Goal: Information Seeking & Learning: Learn about a topic

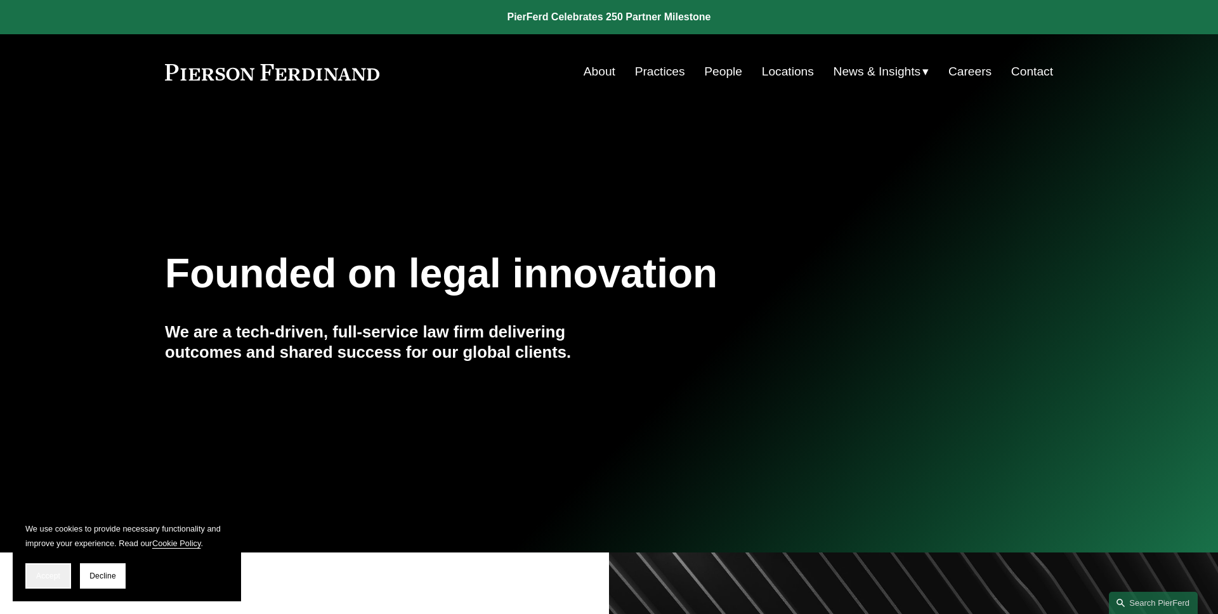
click at [55, 572] on span "Accept" at bounding box center [48, 576] width 24 height 9
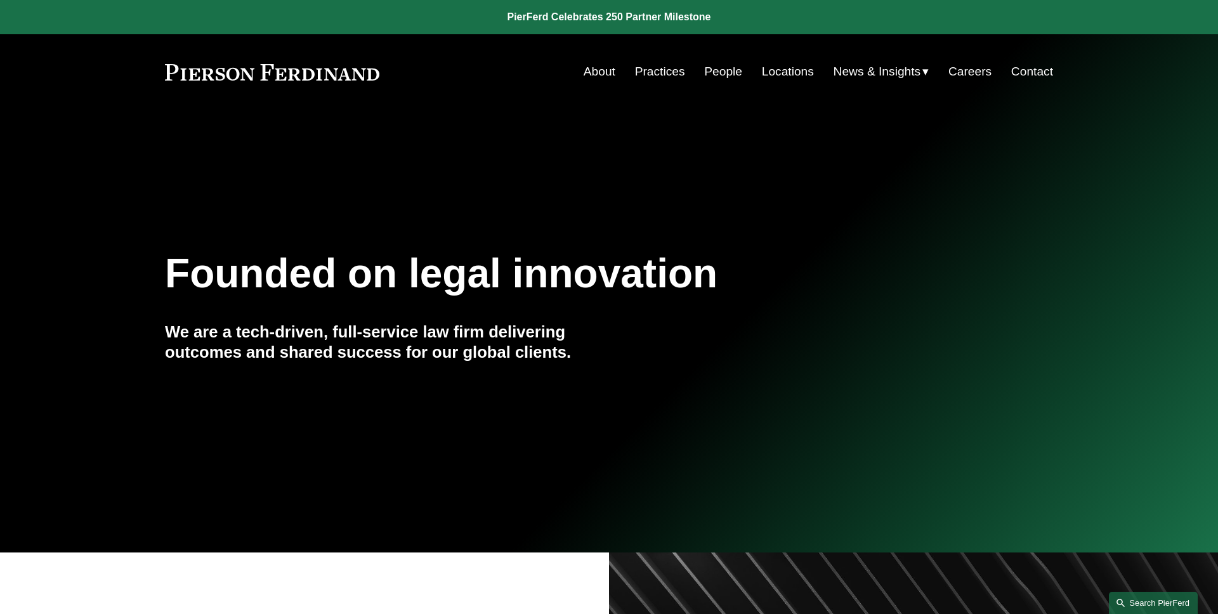
click at [1128, 607] on link "Search this site" at bounding box center [1153, 603] width 89 height 22
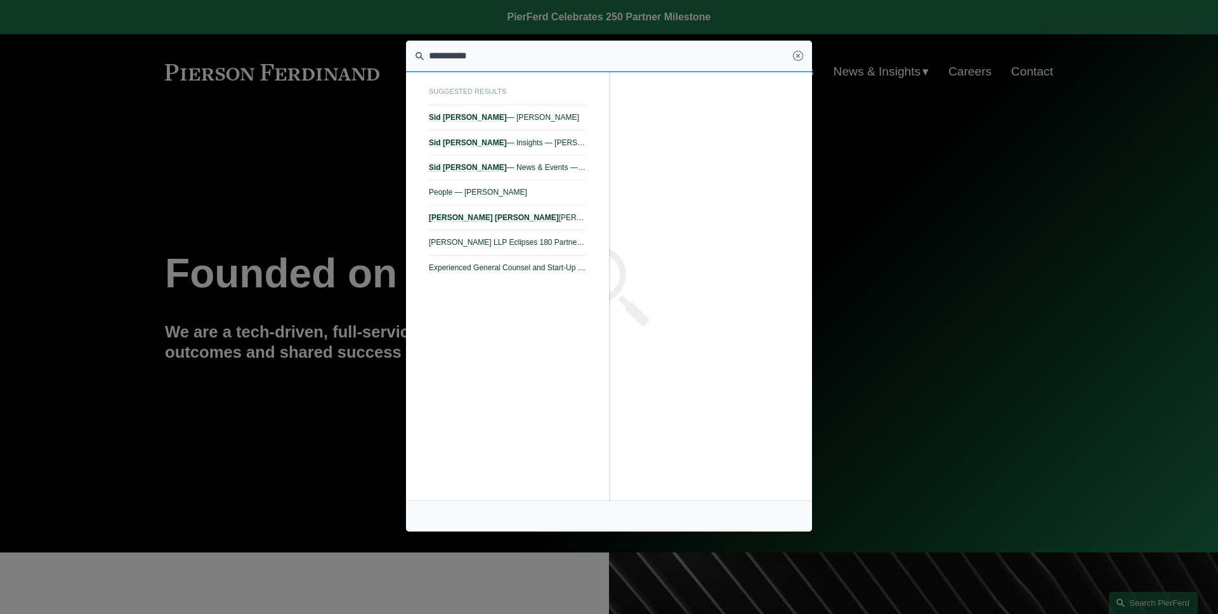
type input "**********"
click at [488, 100] on span "suggested results" at bounding box center [507, 95] width 157 height 22
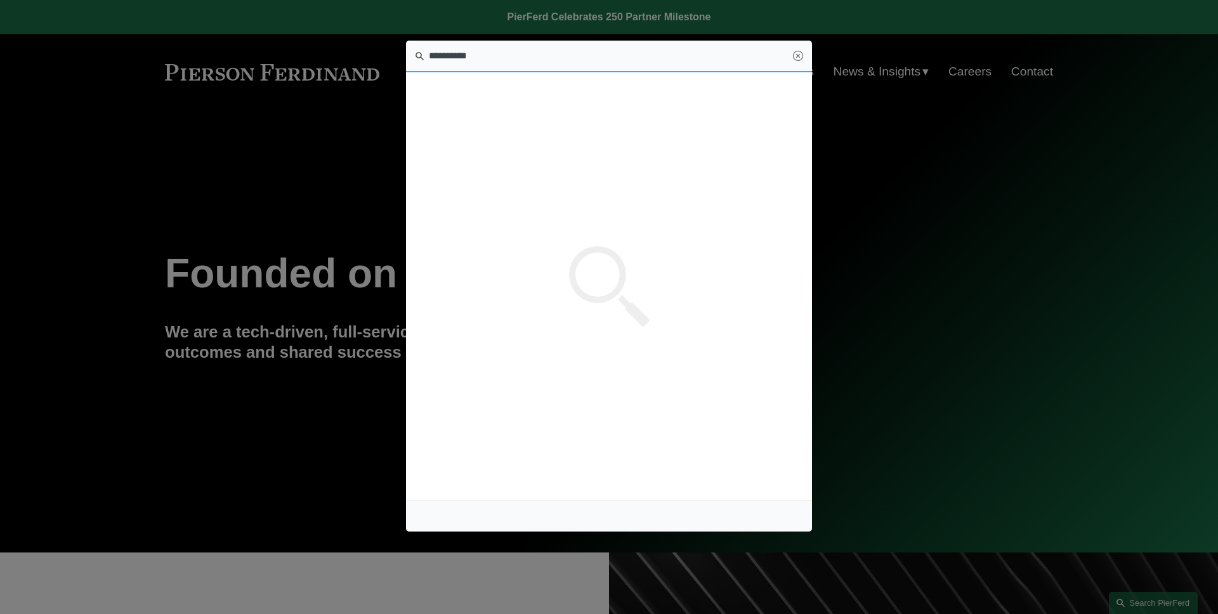
click at [490, 67] on input "**********" at bounding box center [609, 57] width 406 height 32
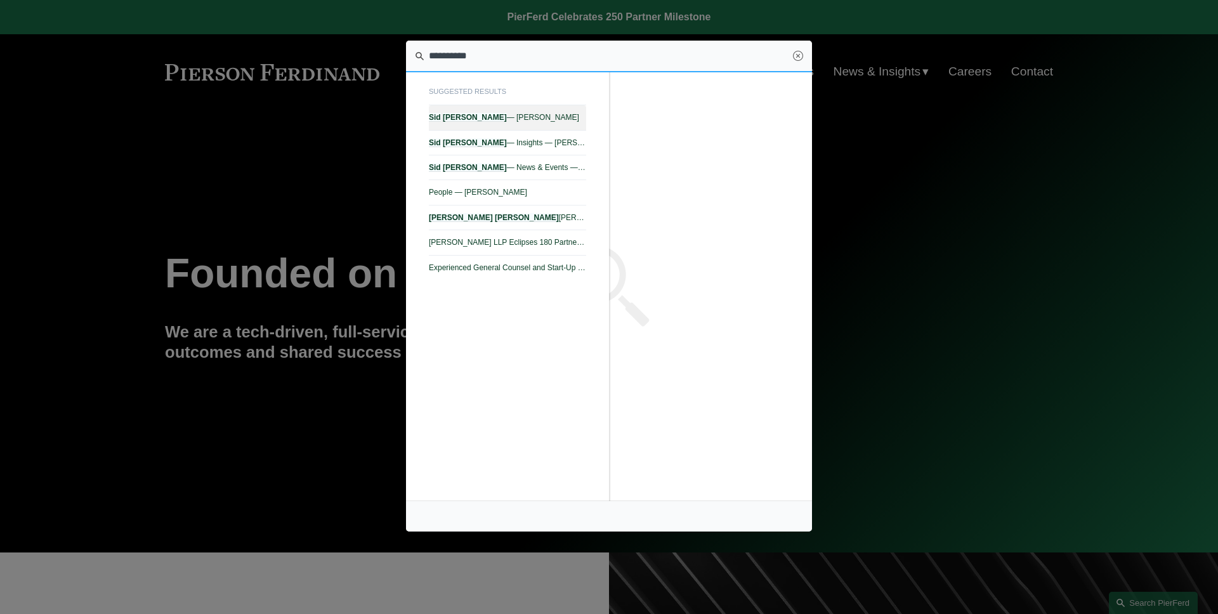
click at [494, 113] on span "Sid Kapoor — Pierson Ferdinand LLP" at bounding box center [507, 117] width 157 height 9
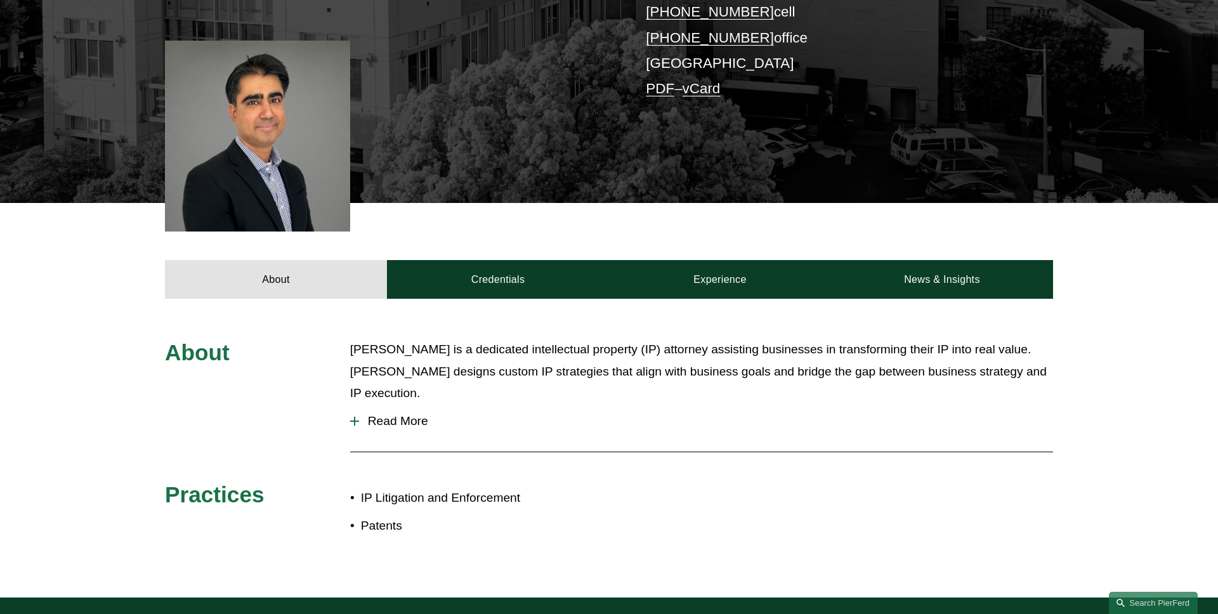
scroll to position [307, 0]
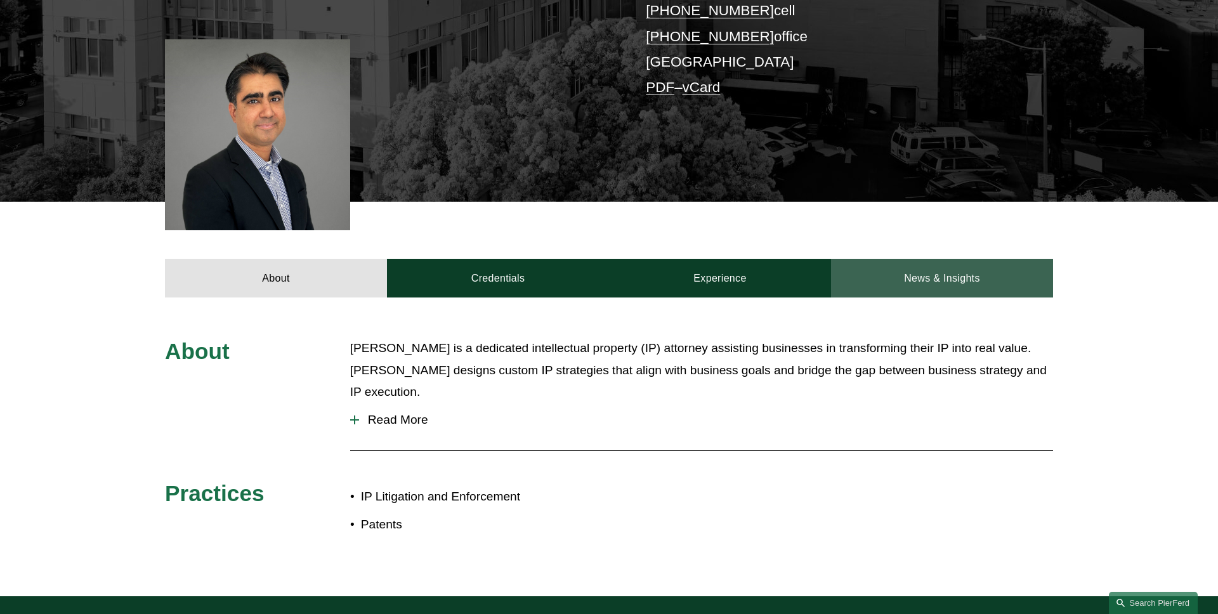
click at [848, 290] on link "News & Insights" at bounding box center [942, 278] width 222 height 38
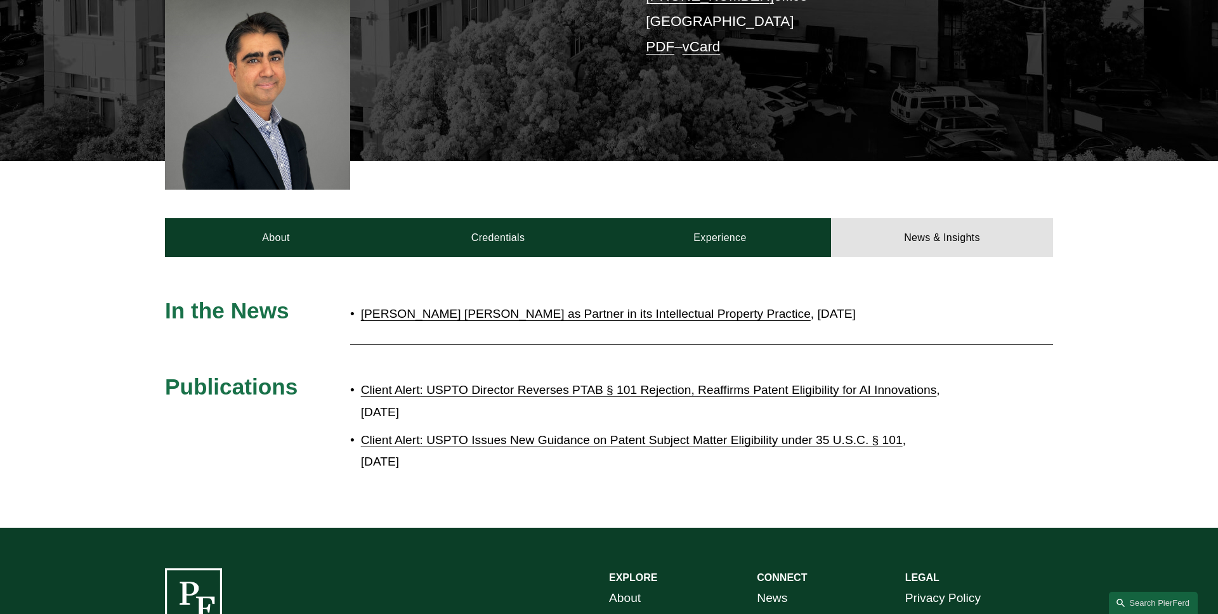
scroll to position [418, 0]
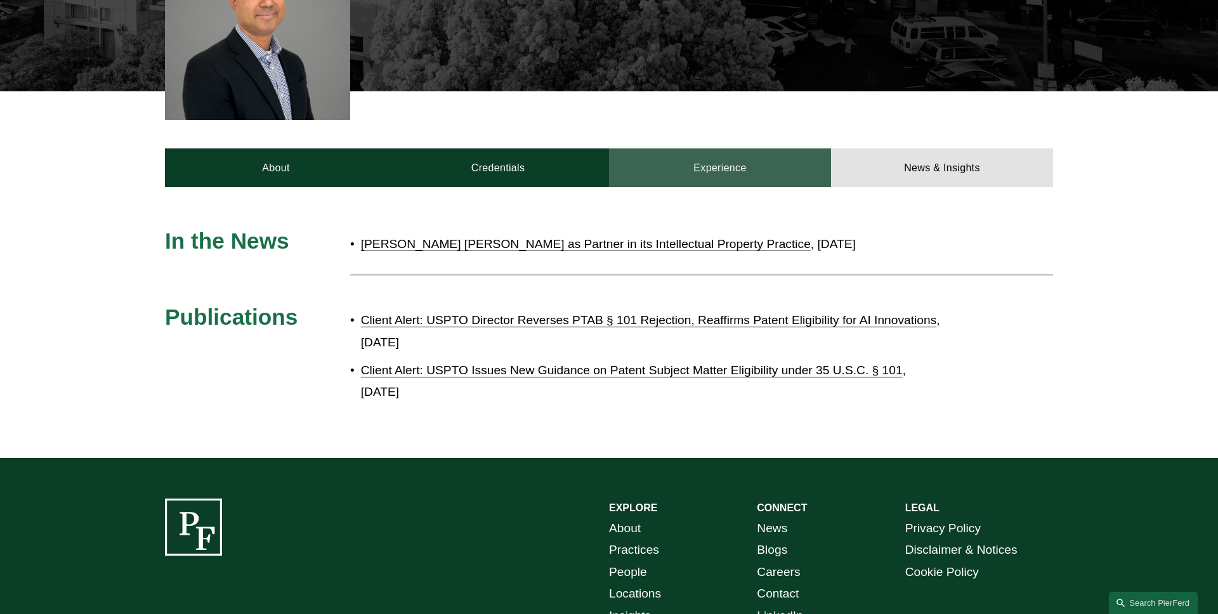
click at [673, 180] on link "Experience" at bounding box center [720, 167] width 222 height 38
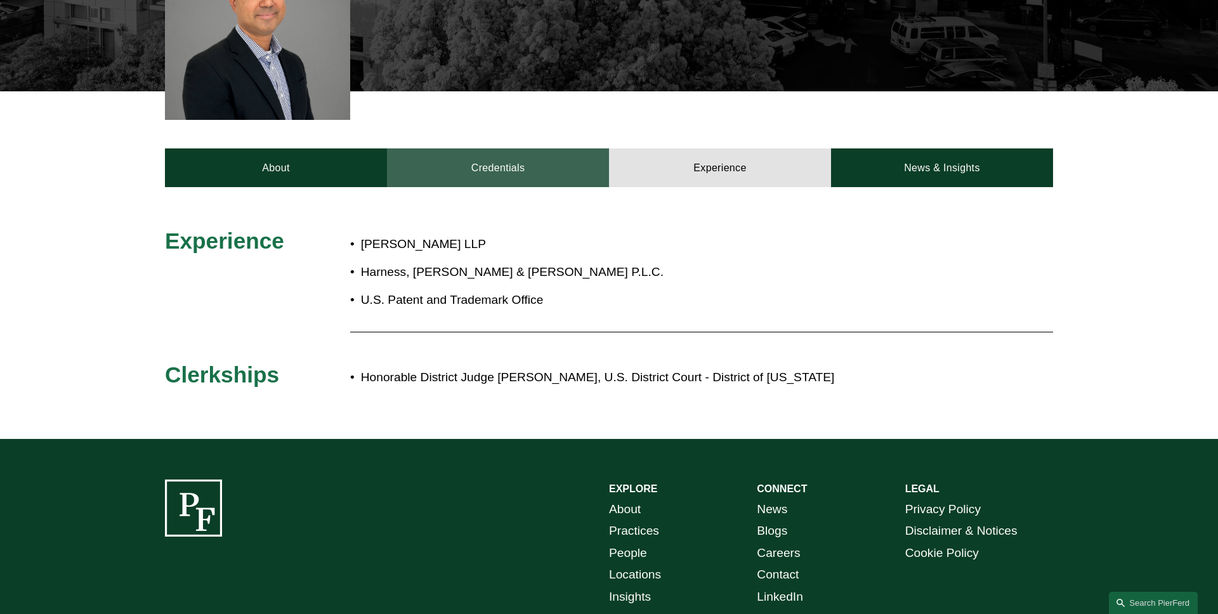
click at [542, 174] on link "Credentials" at bounding box center [498, 167] width 222 height 38
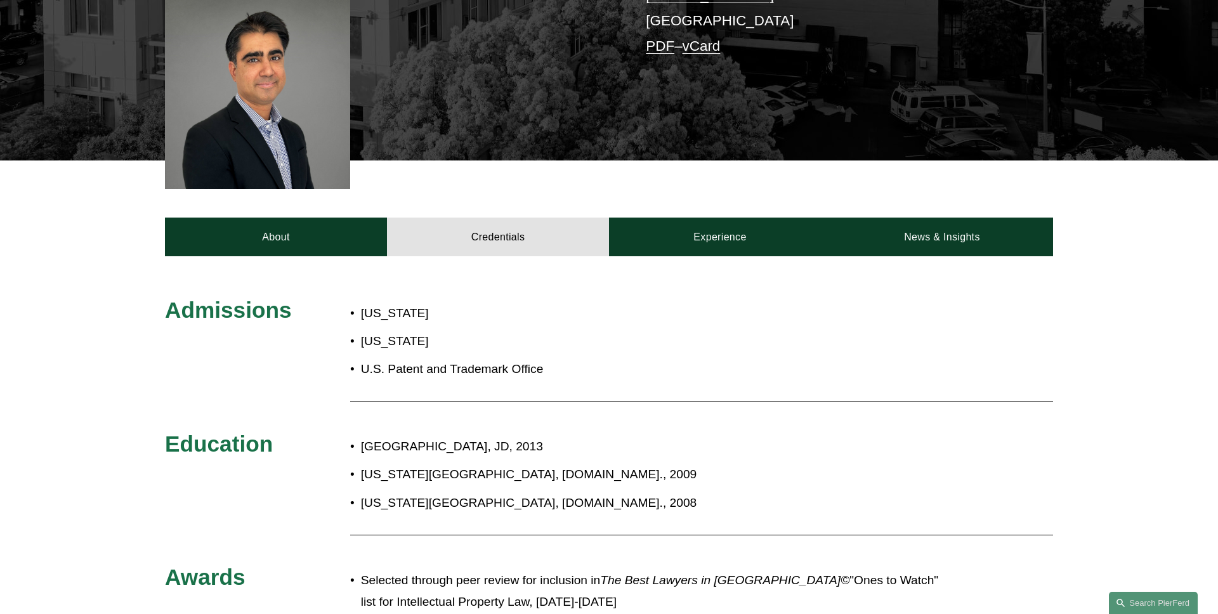
scroll to position [339, 0]
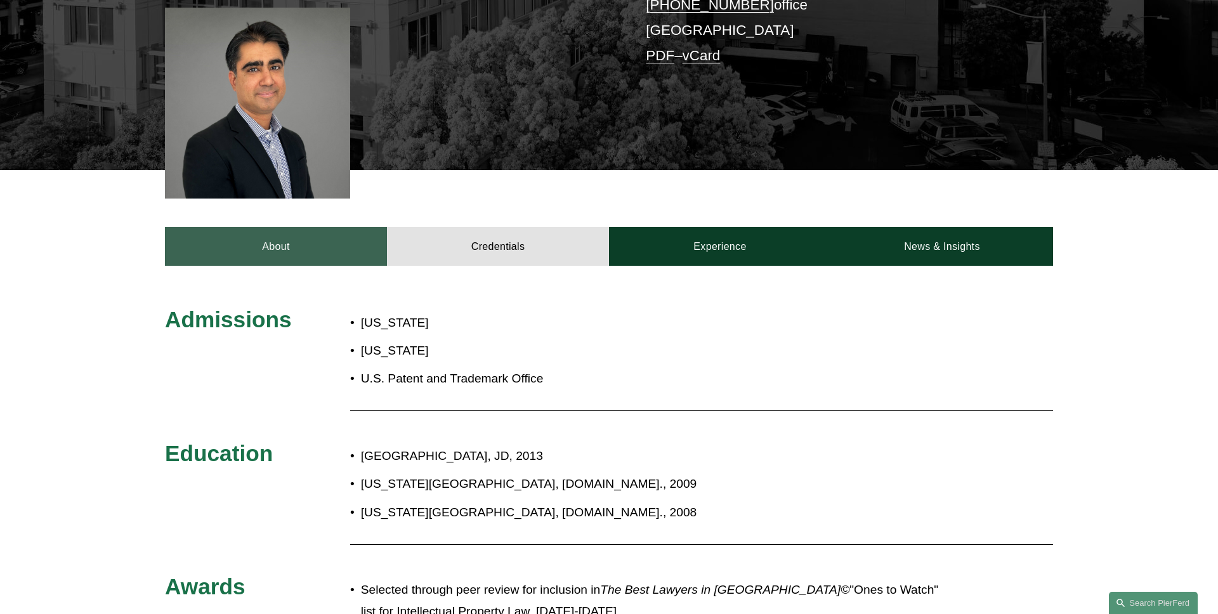
click at [320, 244] on link "About" at bounding box center [276, 246] width 222 height 38
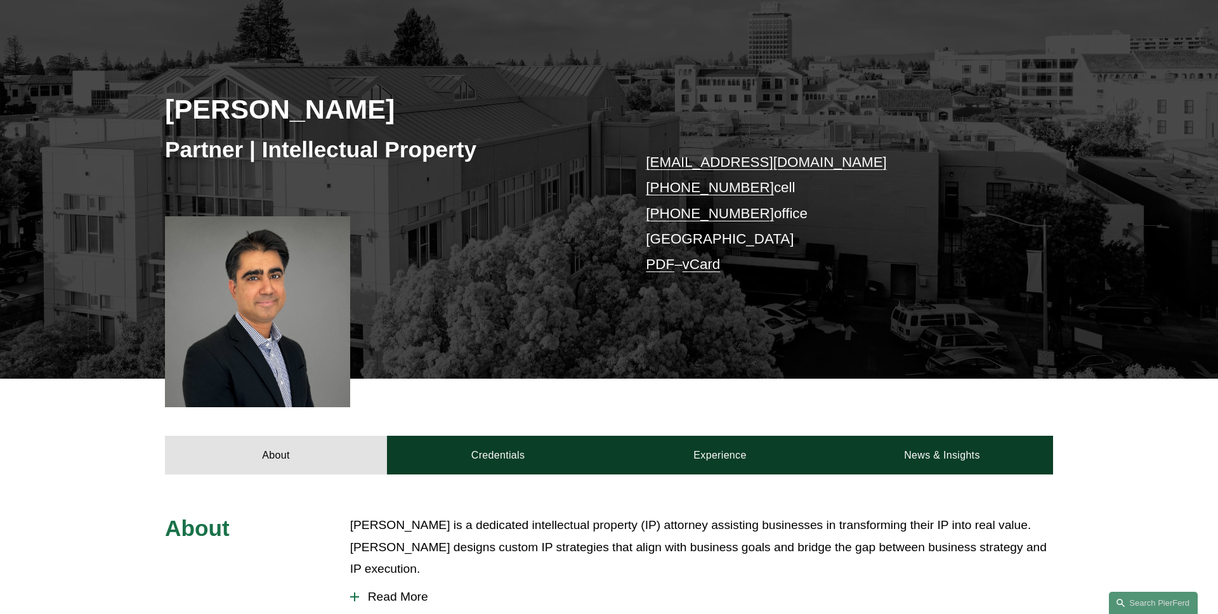
scroll to position [0, 0]
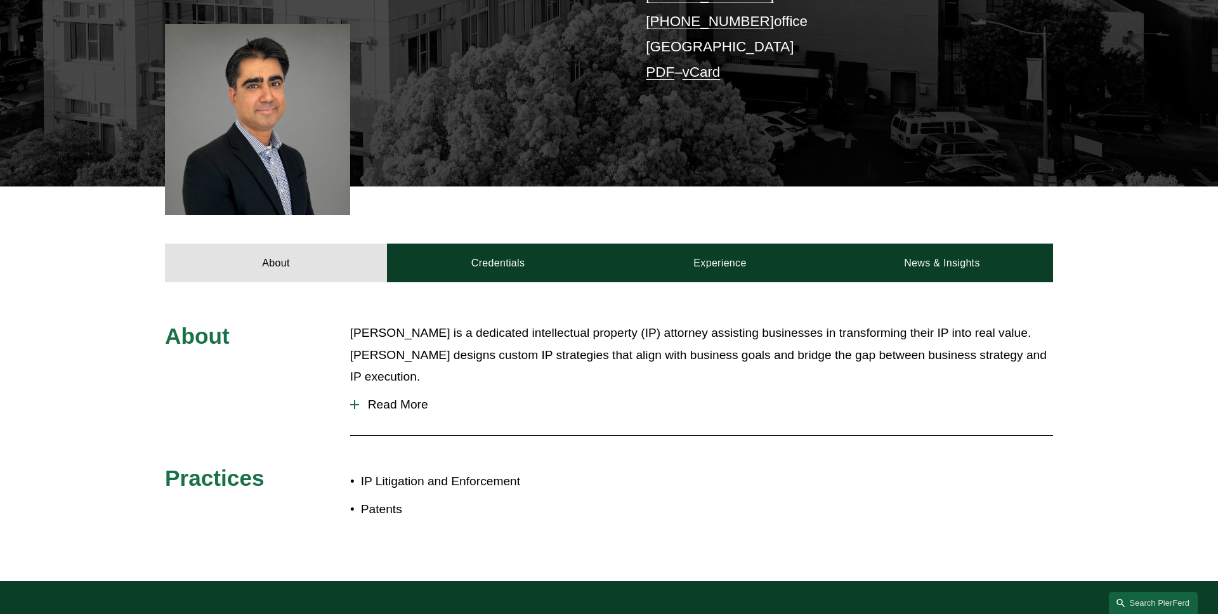
scroll to position [368, 0]
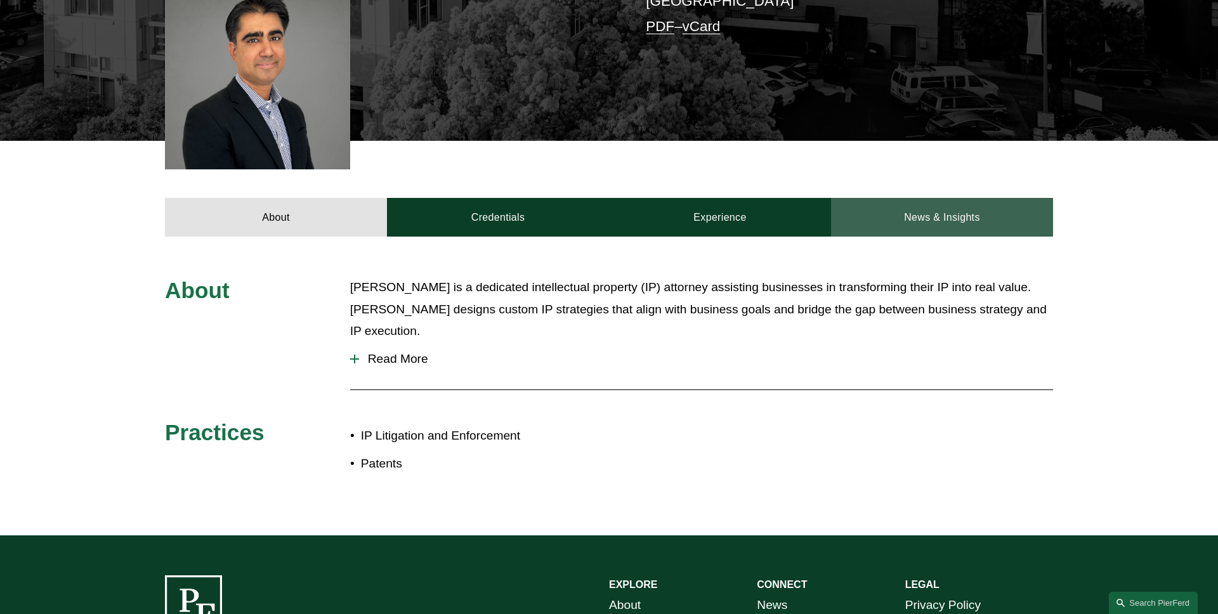
click at [907, 226] on link "News & Insights" at bounding box center [942, 217] width 222 height 38
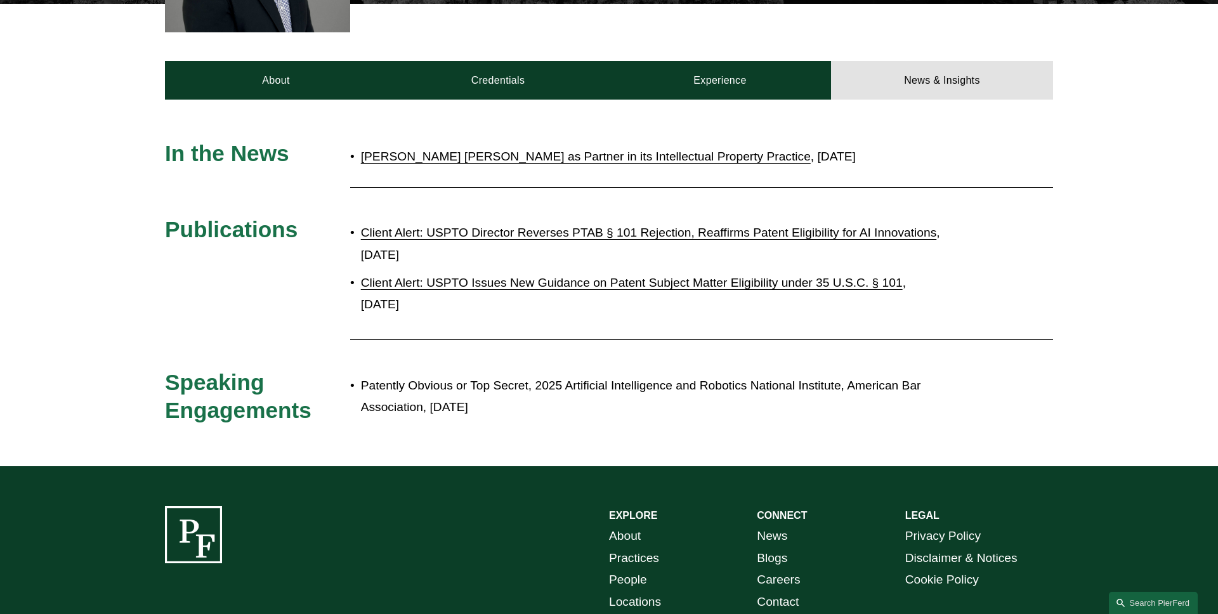
scroll to position [549, 0]
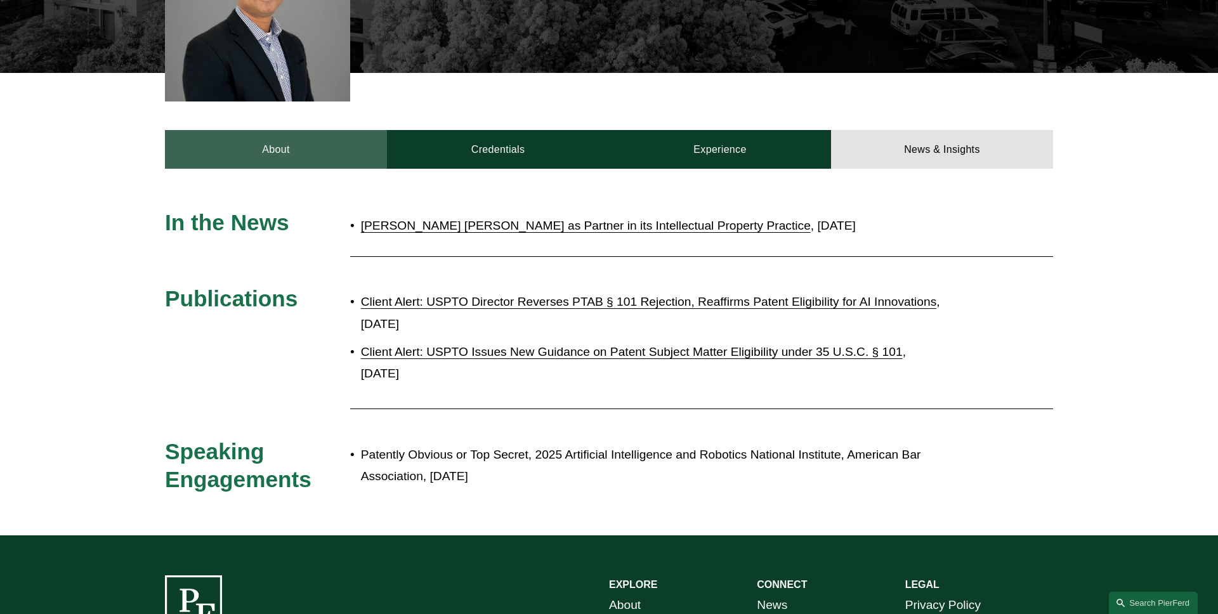
click at [248, 162] on link "About" at bounding box center [276, 149] width 222 height 38
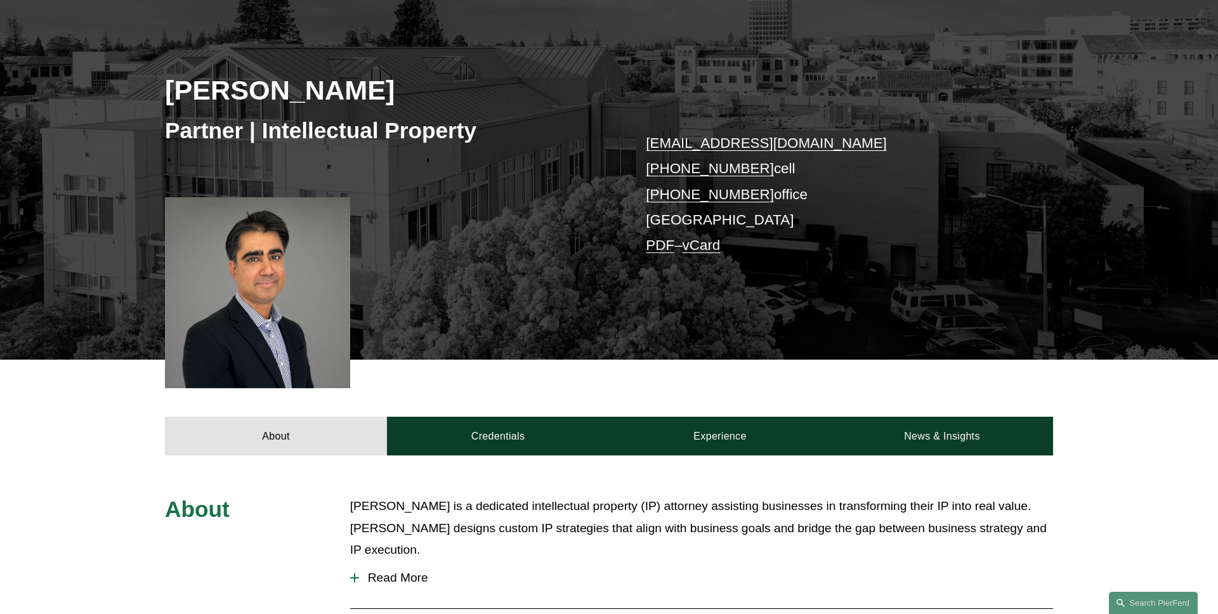
scroll to position [0, 0]
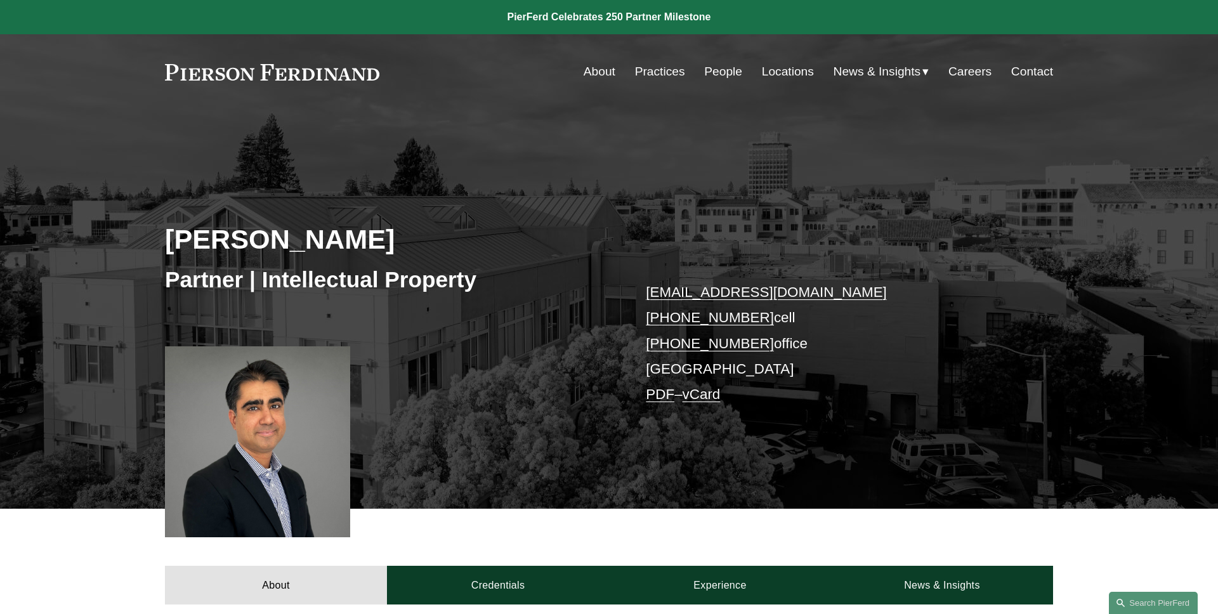
click at [655, 399] on link "PDF" at bounding box center [660, 394] width 29 height 16
click at [1158, 600] on link "Search this site" at bounding box center [1153, 603] width 89 height 22
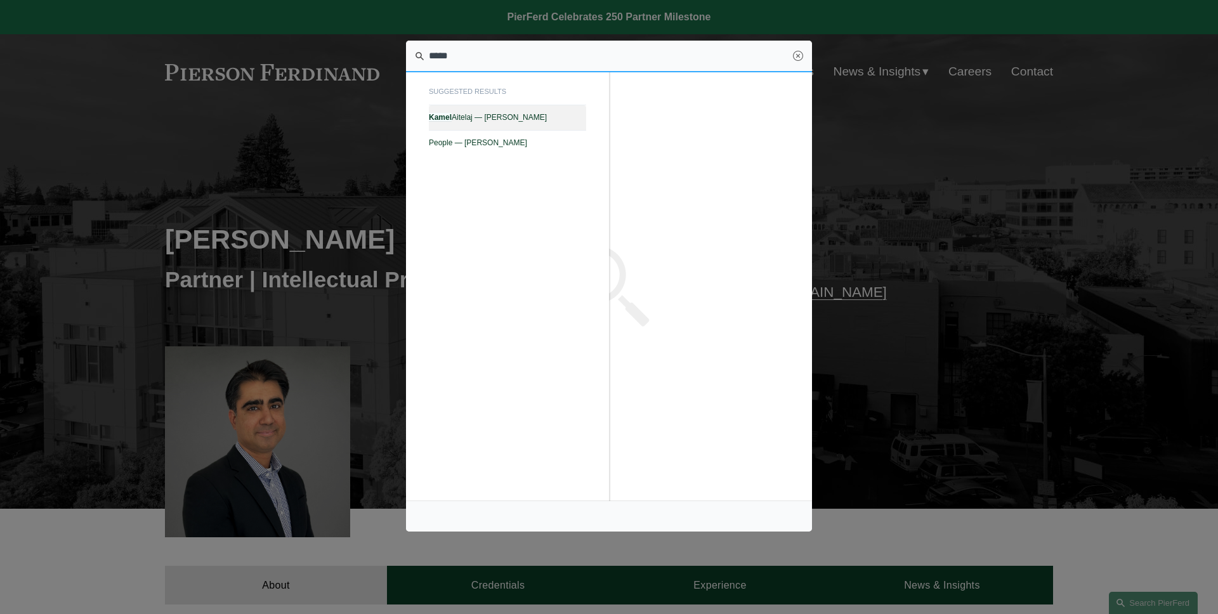
click at [556, 114] on span "Kamel Aitelaj — Pierson Ferdinand LLP" at bounding box center [507, 117] width 157 height 9
type input "*****"
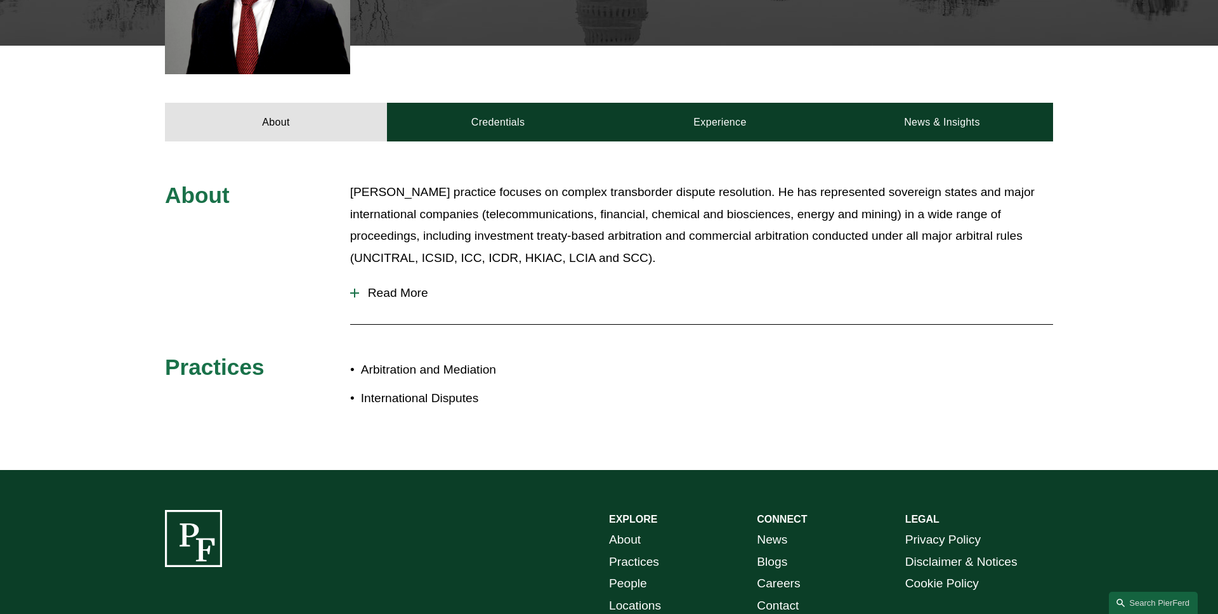
scroll to position [488, 0]
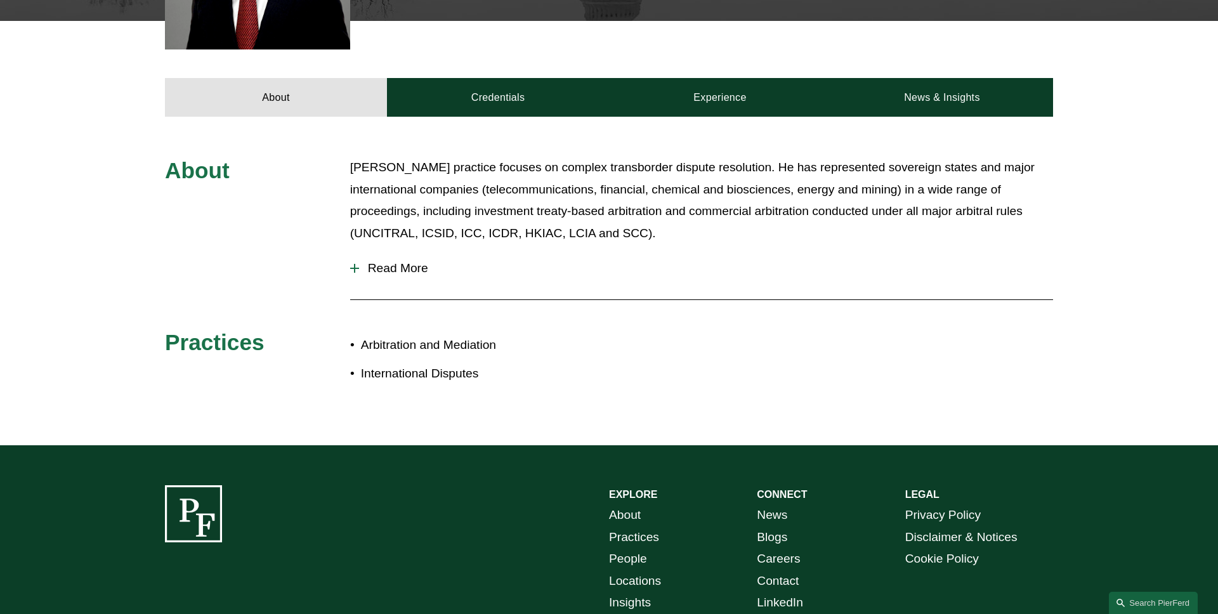
click at [389, 268] on span "Read More" at bounding box center [706, 268] width 694 height 14
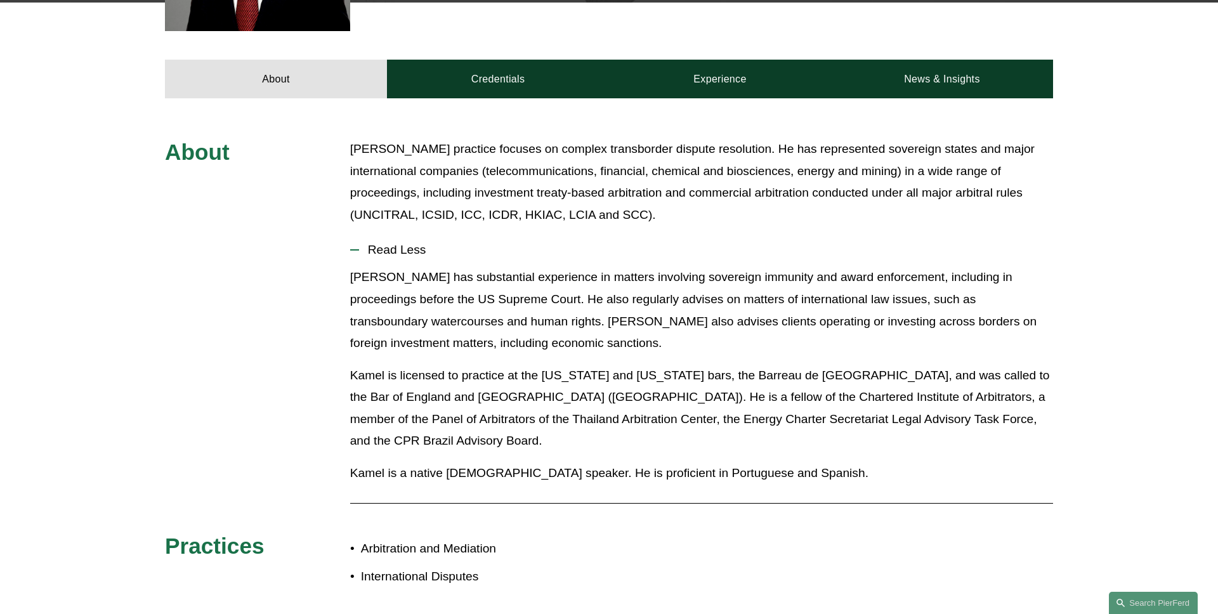
scroll to position [527, 0]
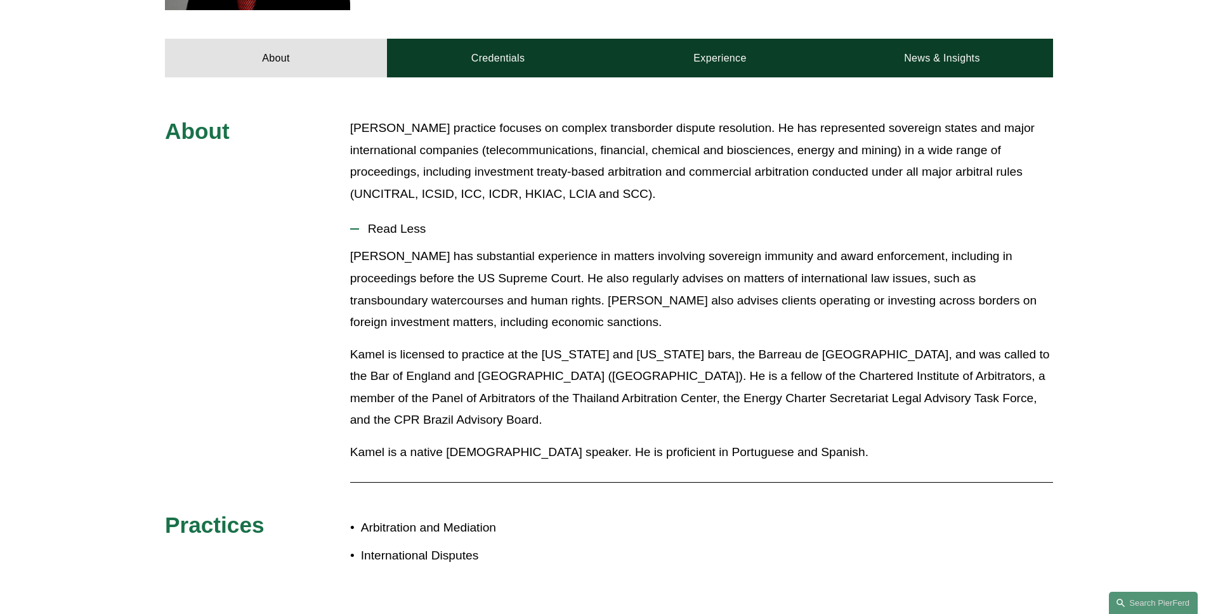
click at [435, 218] on button "Read Less" at bounding box center [701, 229] width 703 height 33
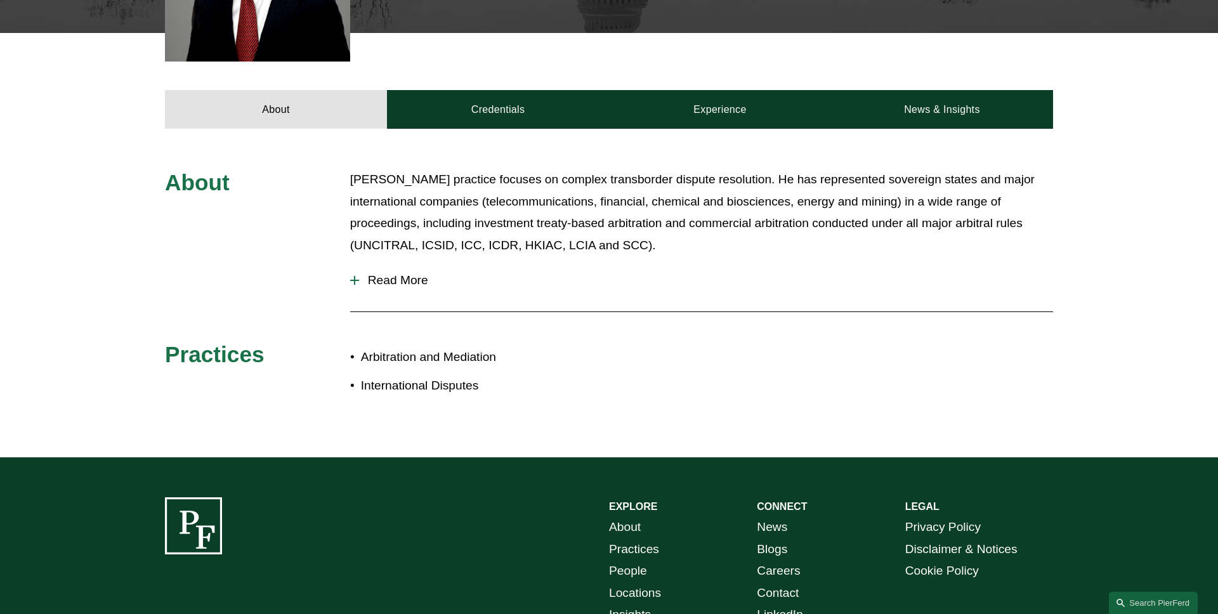
scroll to position [474, 0]
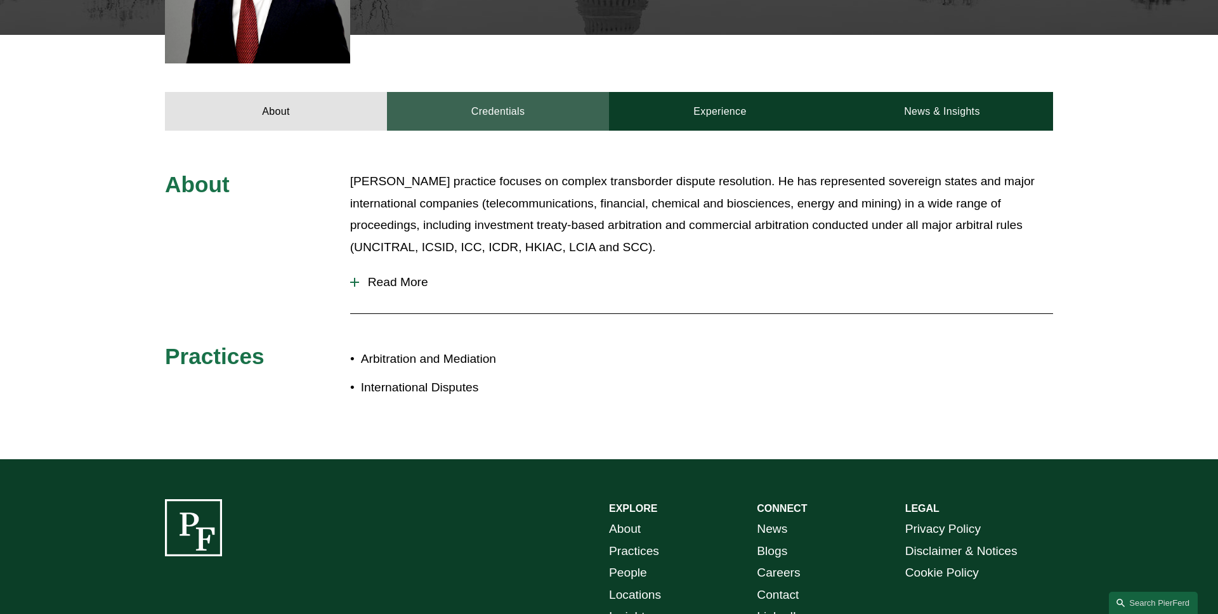
click at [516, 115] on link "Credentials" at bounding box center [498, 111] width 222 height 38
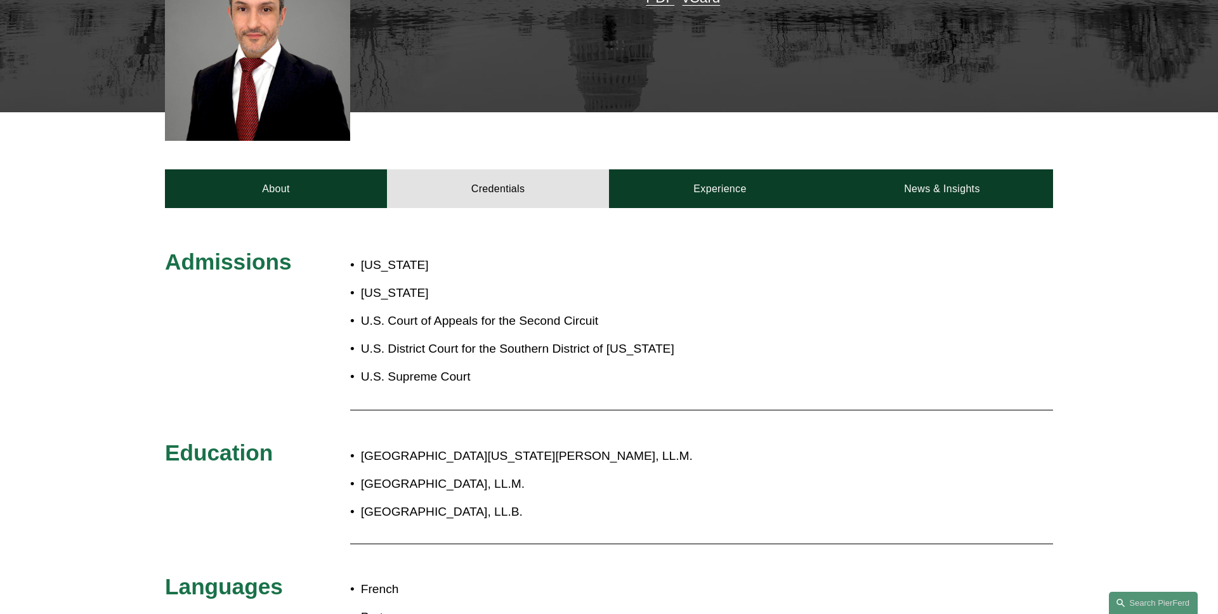
scroll to position [376, 0]
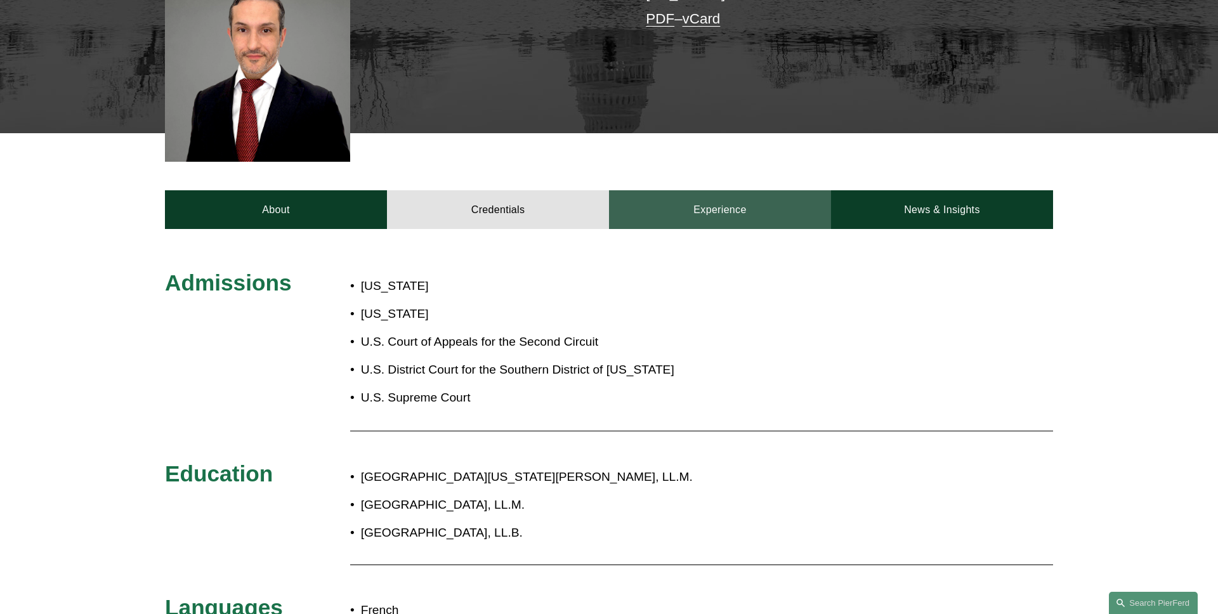
click at [732, 222] on link "Experience" at bounding box center [720, 209] width 222 height 38
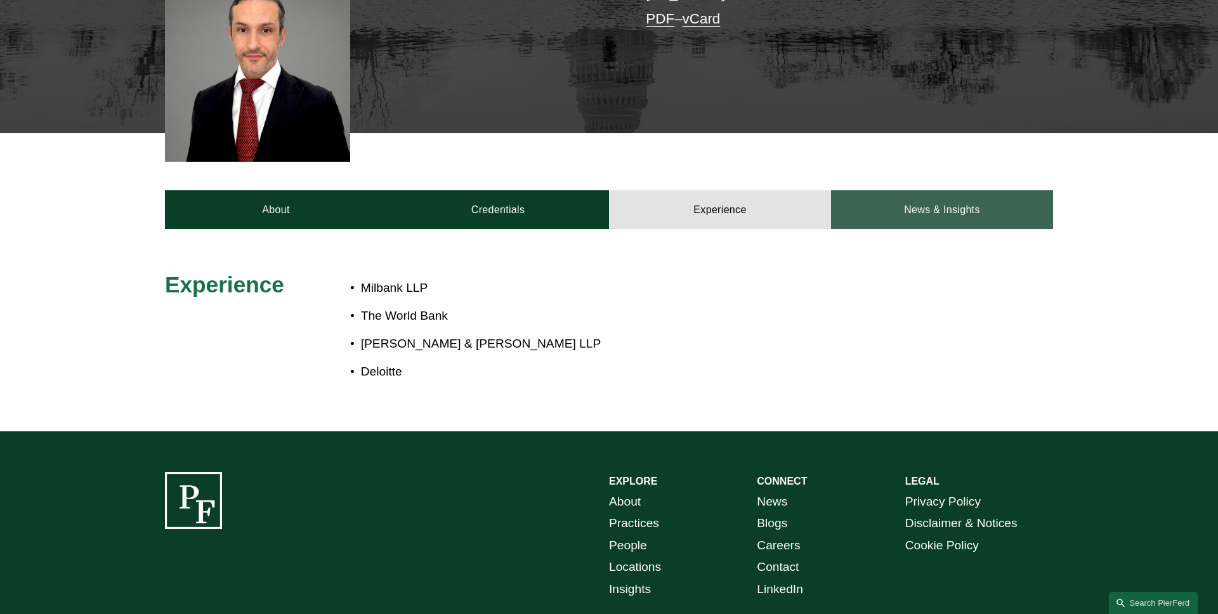
click at [900, 207] on link "News & Insights" at bounding box center [942, 209] width 222 height 38
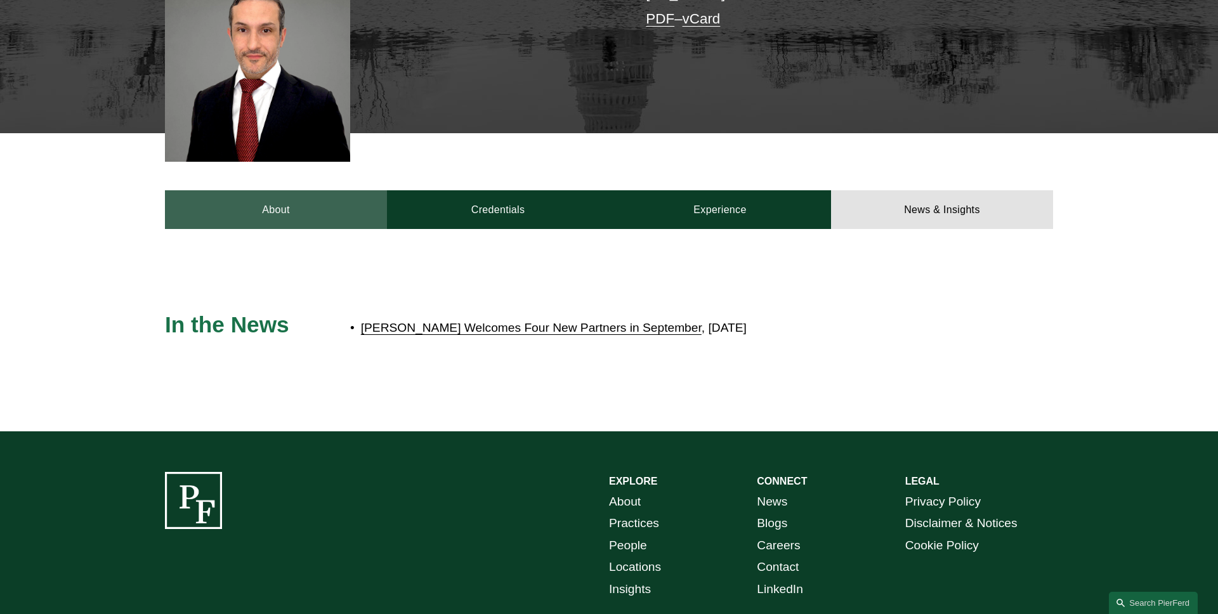
click at [245, 206] on link "About" at bounding box center [276, 209] width 222 height 38
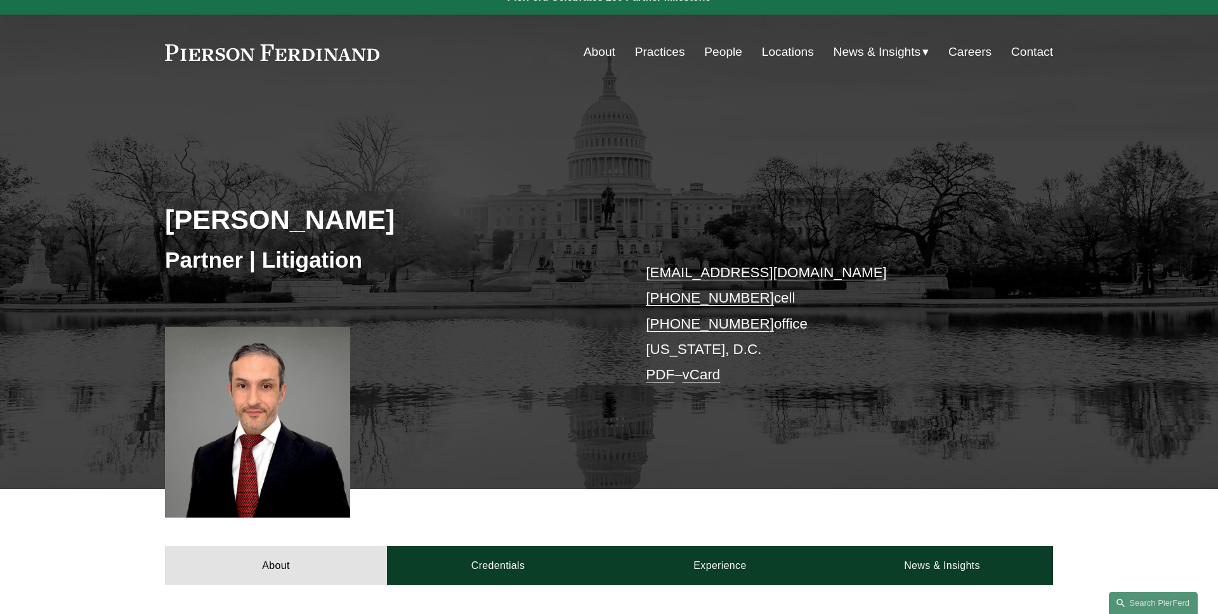
scroll to position [0, 0]
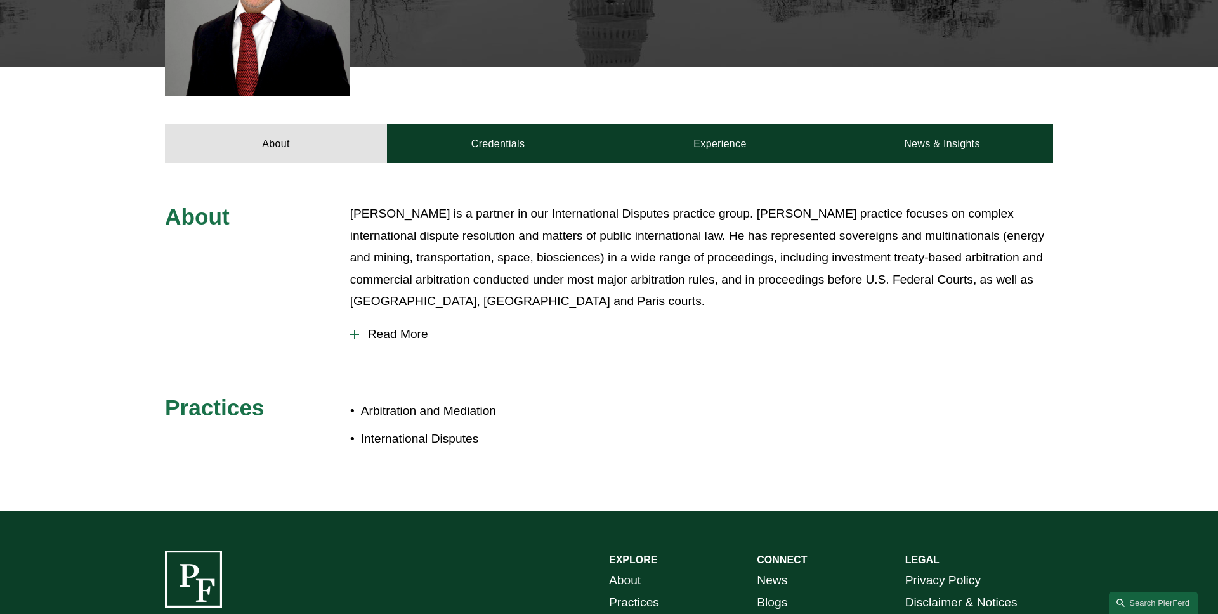
scroll to position [444, 0]
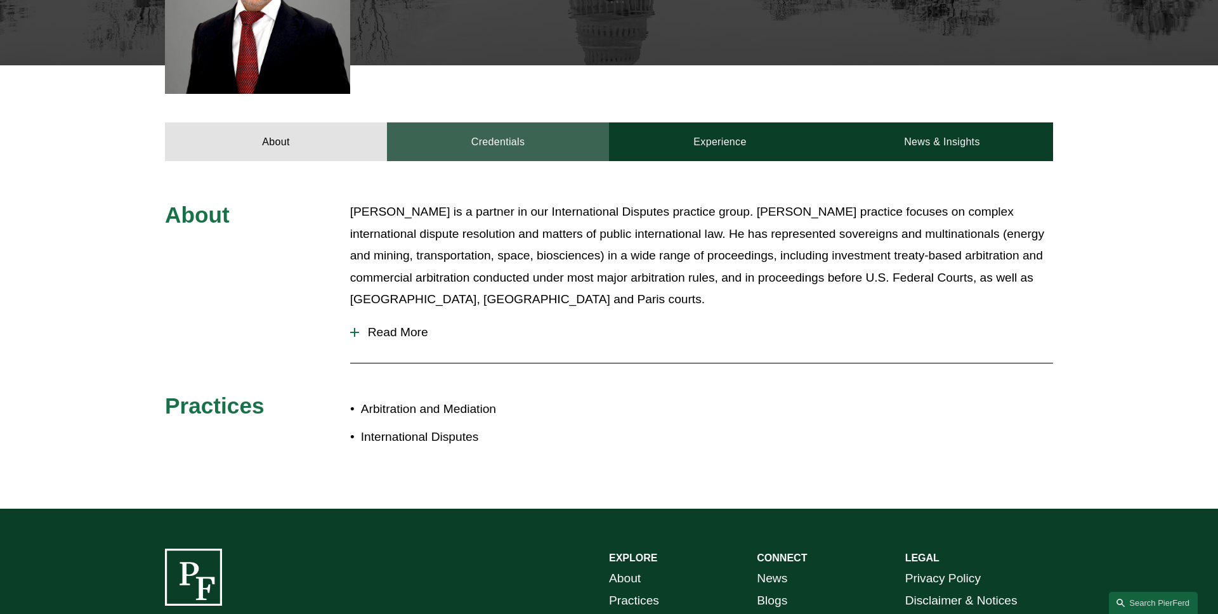
click at [517, 152] on link "Credentials" at bounding box center [498, 141] width 222 height 38
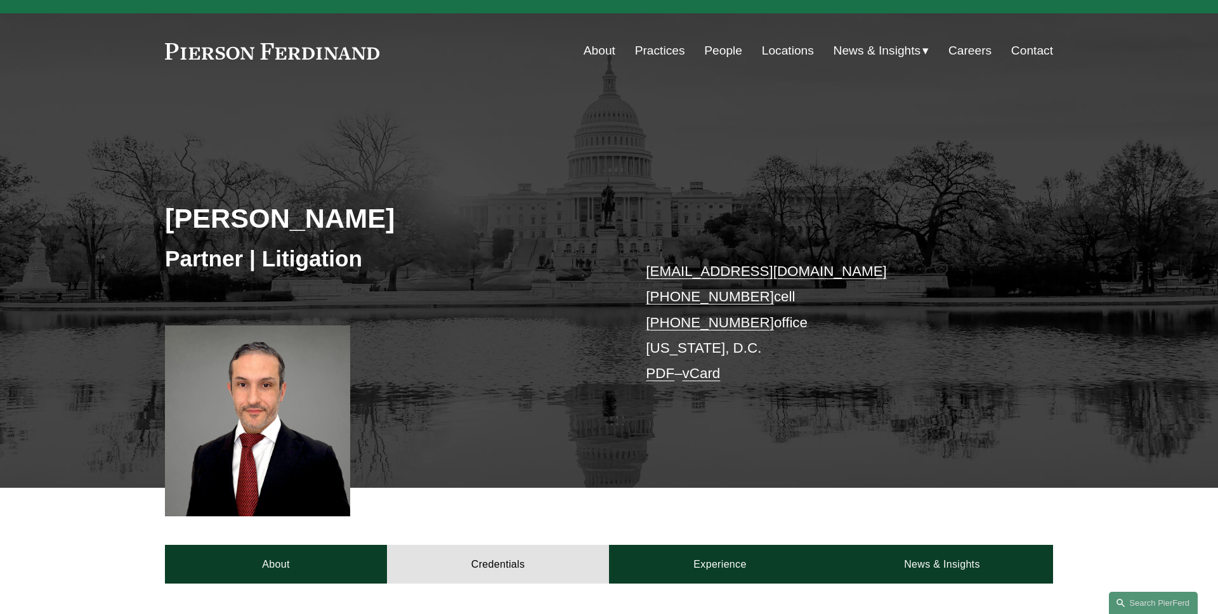
scroll to position [0, 0]
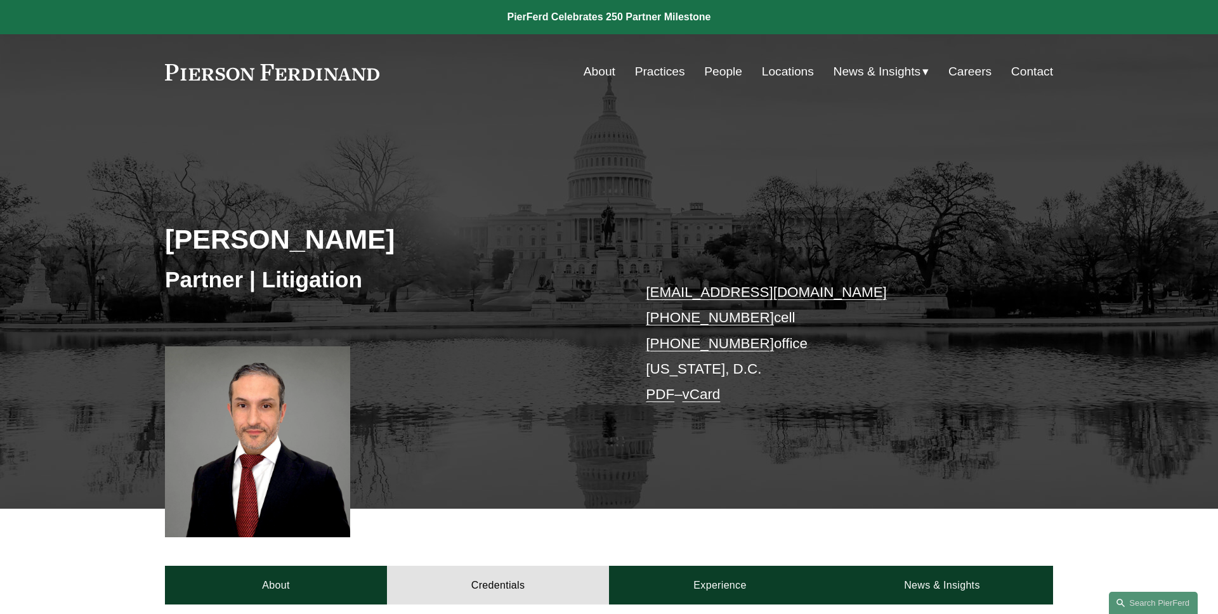
click at [732, 74] on link "People" at bounding box center [723, 72] width 38 height 24
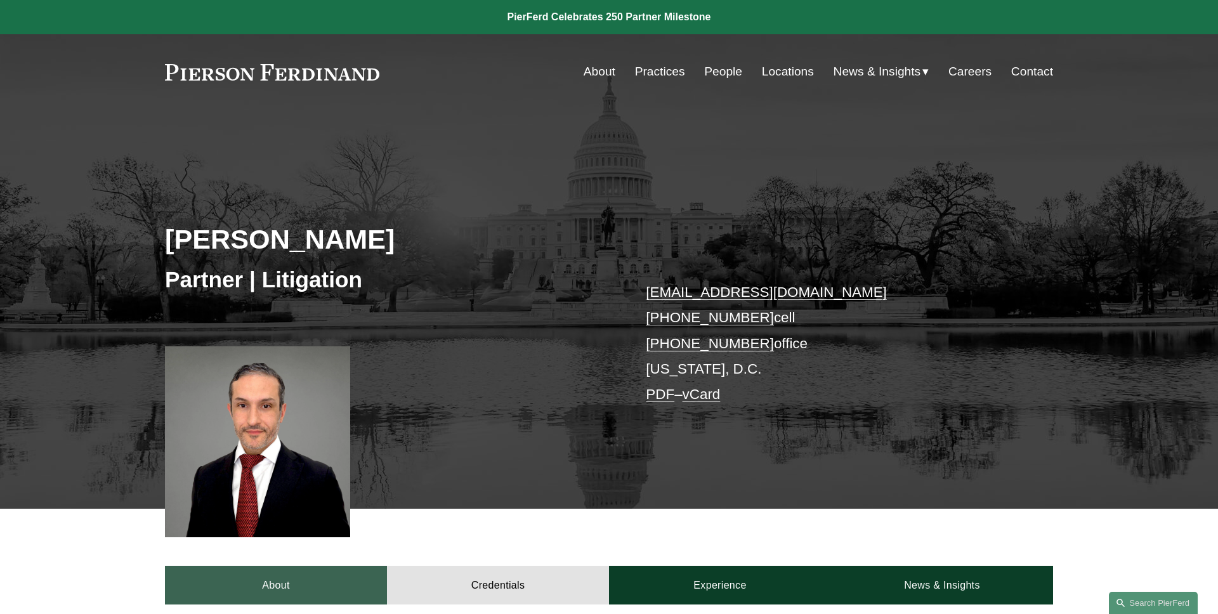
click at [252, 593] on link "About" at bounding box center [276, 585] width 222 height 38
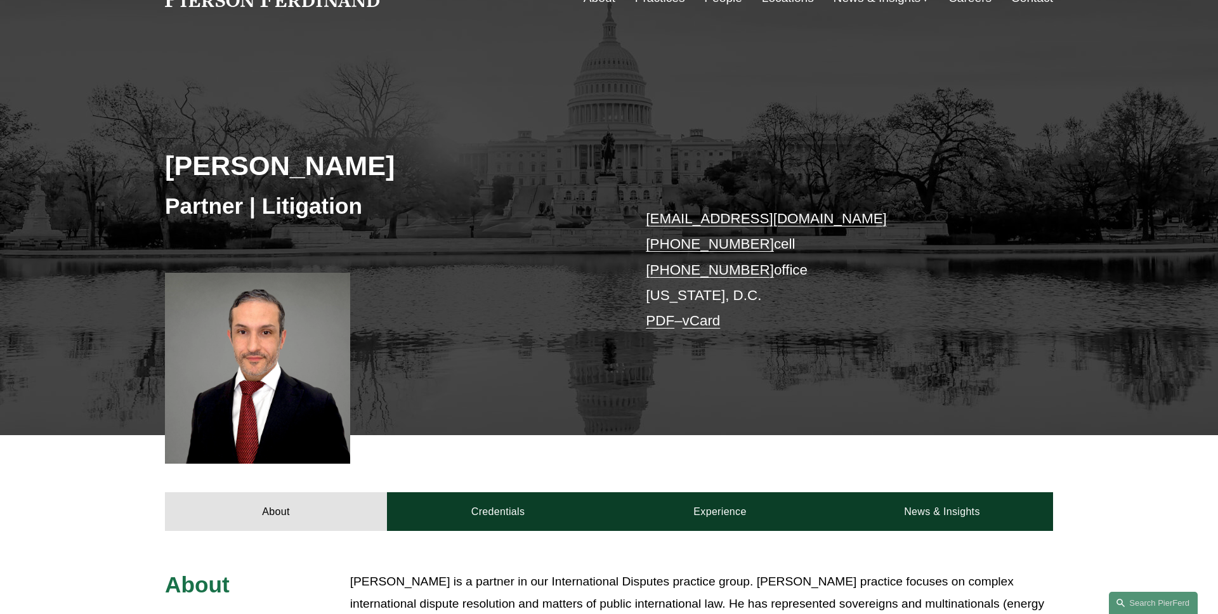
scroll to position [157, 0]
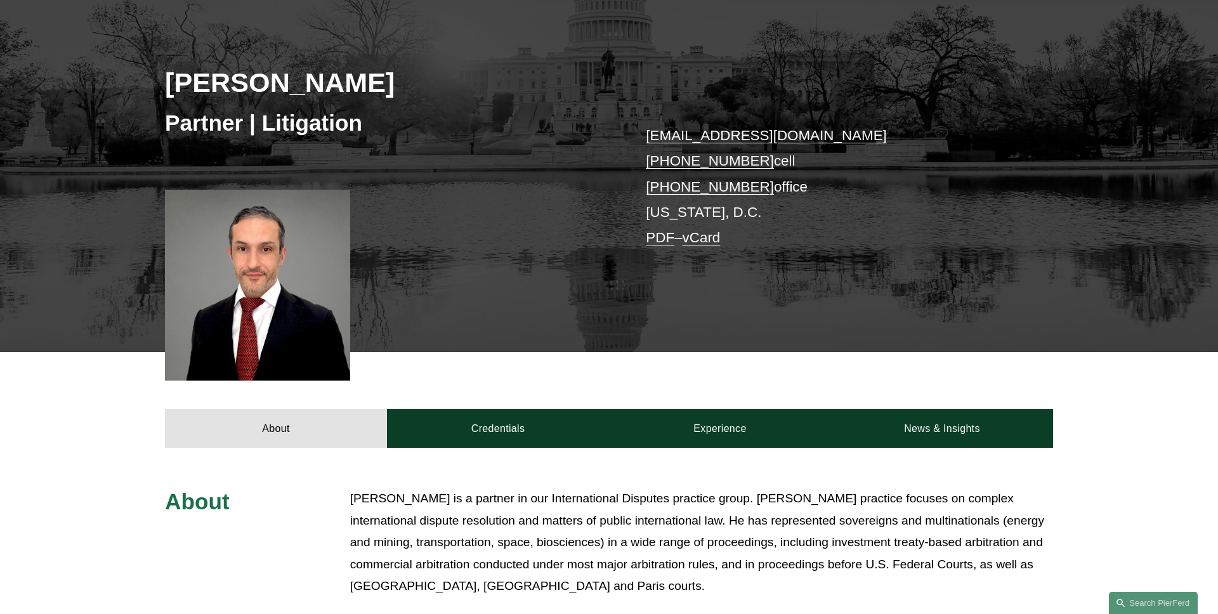
click at [659, 236] on link "PDF" at bounding box center [660, 238] width 29 height 16
click at [721, 239] on link "vCard" at bounding box center [702, 238] width 38 height 16
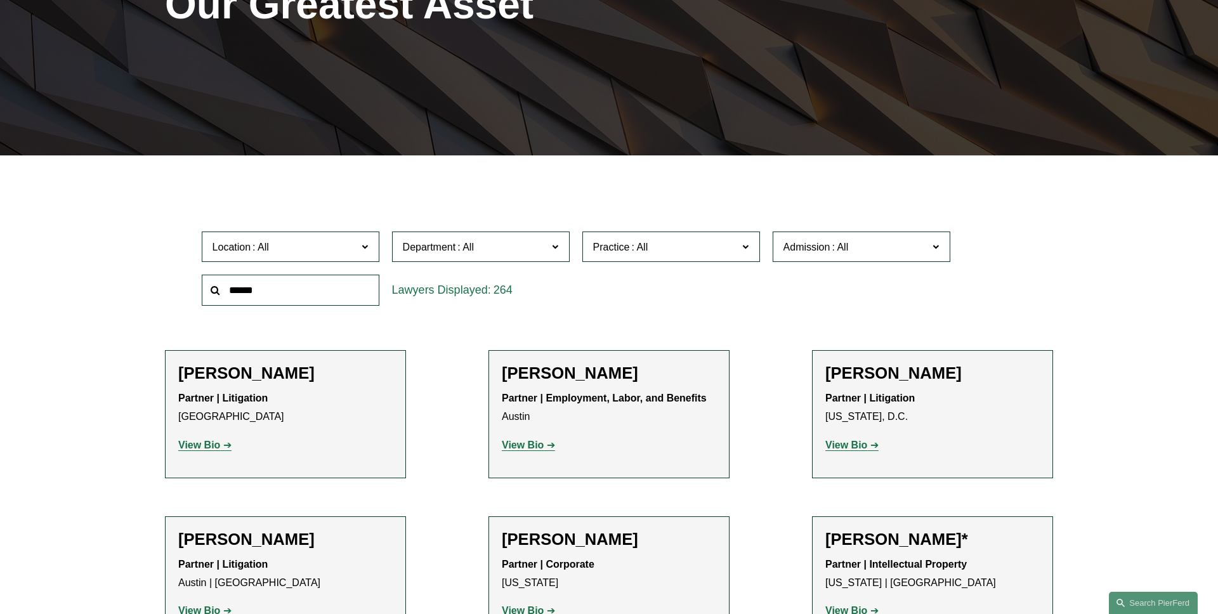
scroll to position [332, 0]
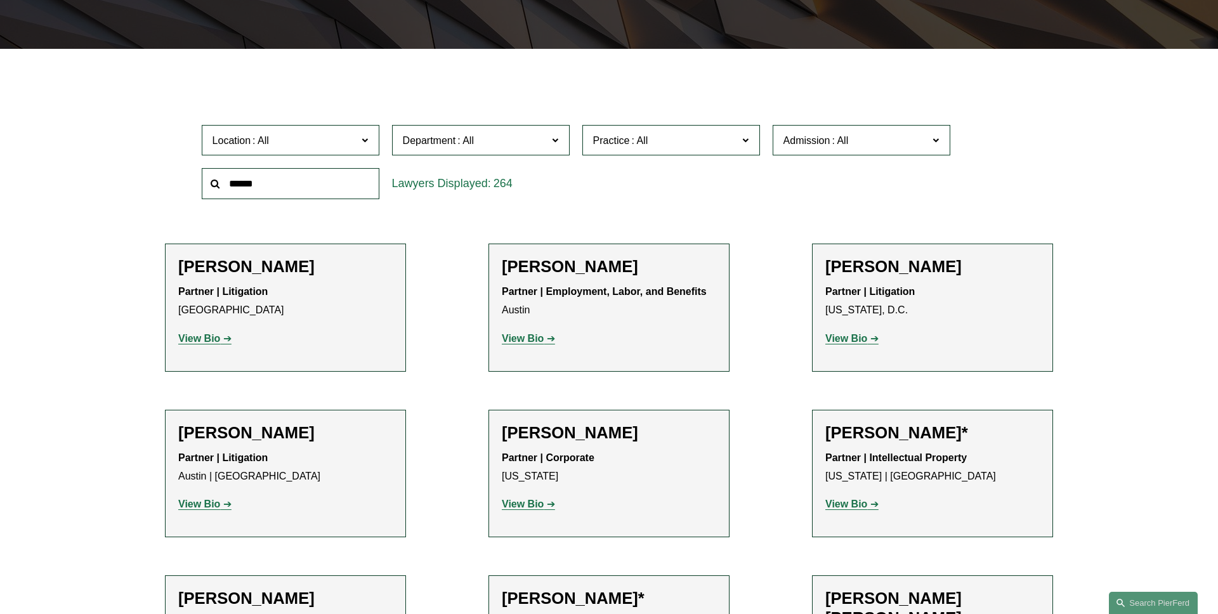
click at [879, 149] on label "Admission" at bounding box center [862, 140] width 178 height 31
click at [934, 142] on span at bounding box center [936, 139] width 6 height 16
click at [1022, 140] on div "Location All [GEOGRAPHIC_DATA] [GEOGRAPHIC_DATA] [GEOGRAPHIC_DATA] [GEOGRAPHIC_…" at bounding box center [609, 162] width 828 height 87
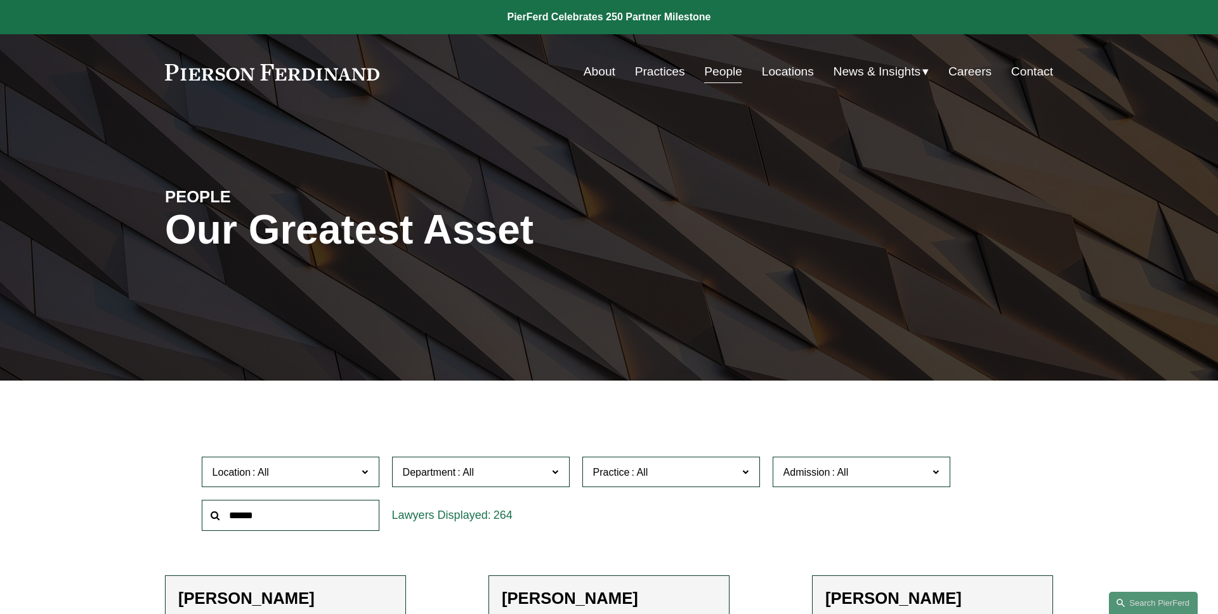
click at [191, 134] on div "PEOPLE Our Greatest Asset" at bounding box center [609, 246] width 1218 height 272
